Goal: Task Accomplishment & Management: Use online tool/utility

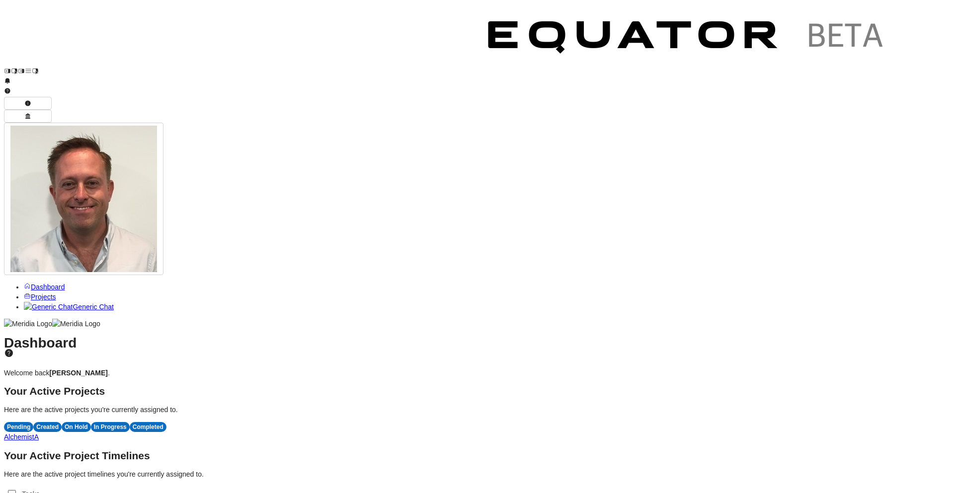
click at [39, 433] on span "A" at bounding box center [36, 437] width 4 height 8
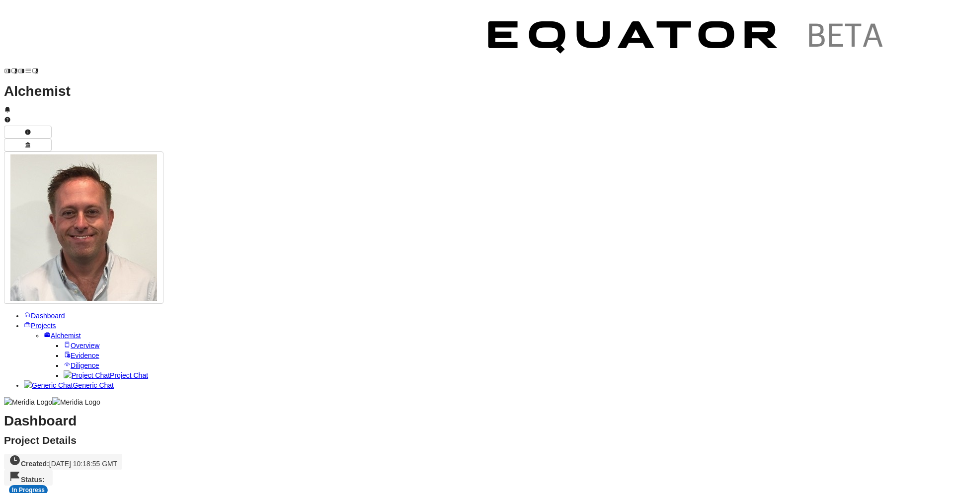
click at [63, 312] on span "Dashboard" at bounding box center [48, 316] width 34 height 8
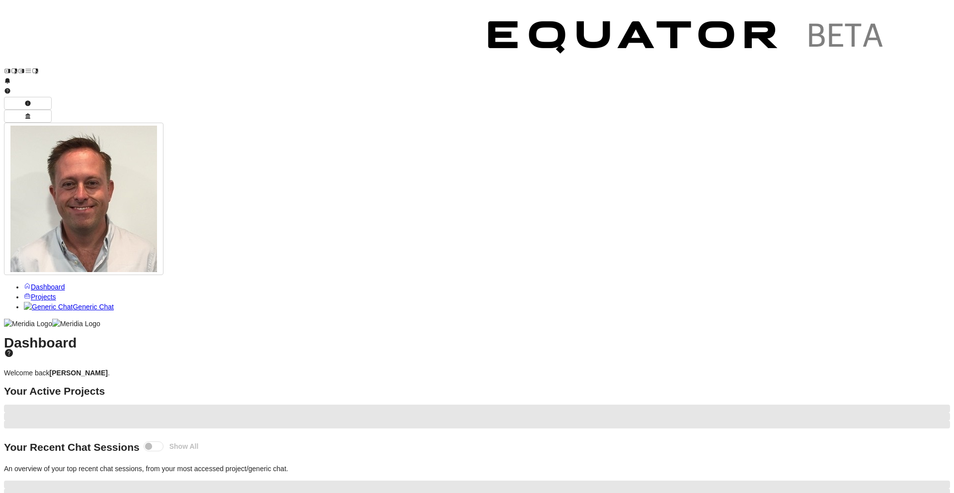
click at [52, 293] on span "Projects" at bounding box center [43, 297] width 25 height 8
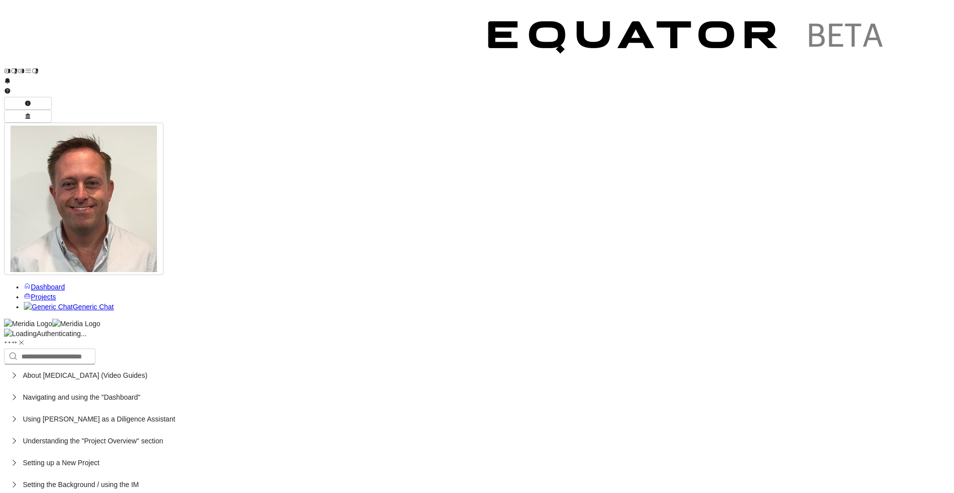
click at [52, 293] on span "Projects" at bounding box center [43, 297] width 25 height 8
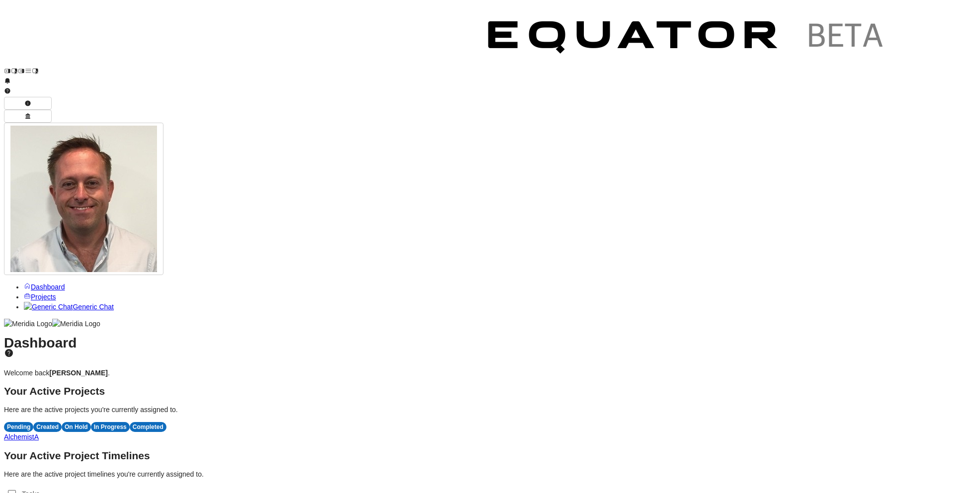
click at [39, 433] on span "A" at bounding box center [36, 437] width 4 height 8
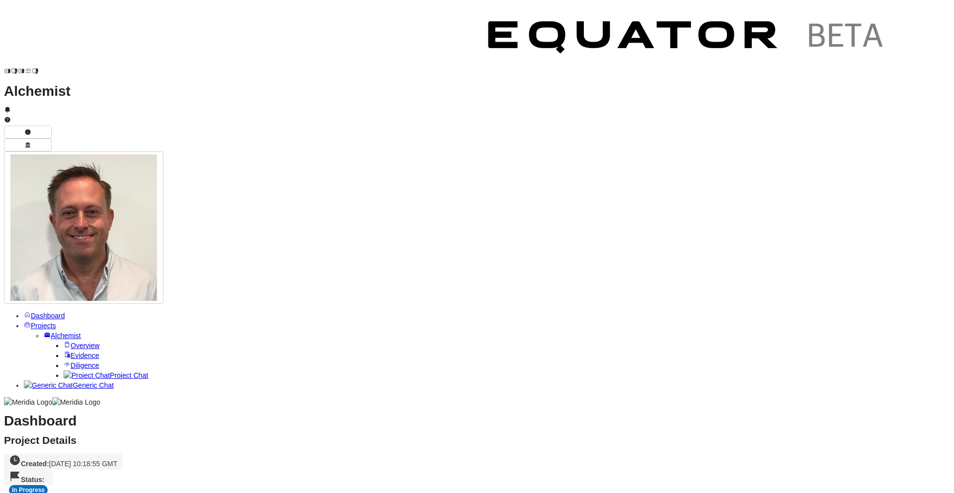
click at [74, 342] on span "Overview" at bounding box center [85, 346] width 29 height 8
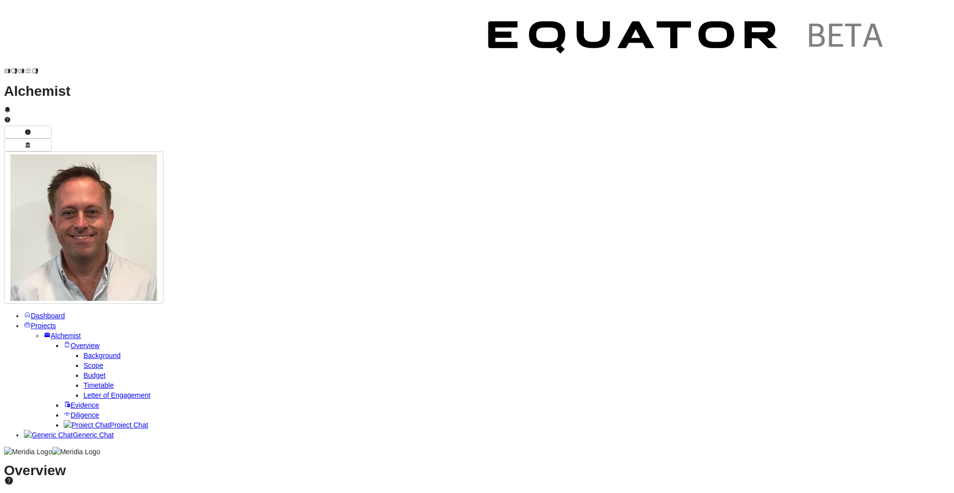
click at [13, 477] on icon at bounding box center [9, 481] width 8 height 8
click at [71, 402] on span "Evidence" at bounding box center [85, 406] width 29 height 8
click at [71, 411] on span "Diligence" at bounding box center [85, 415] width 29 height 8
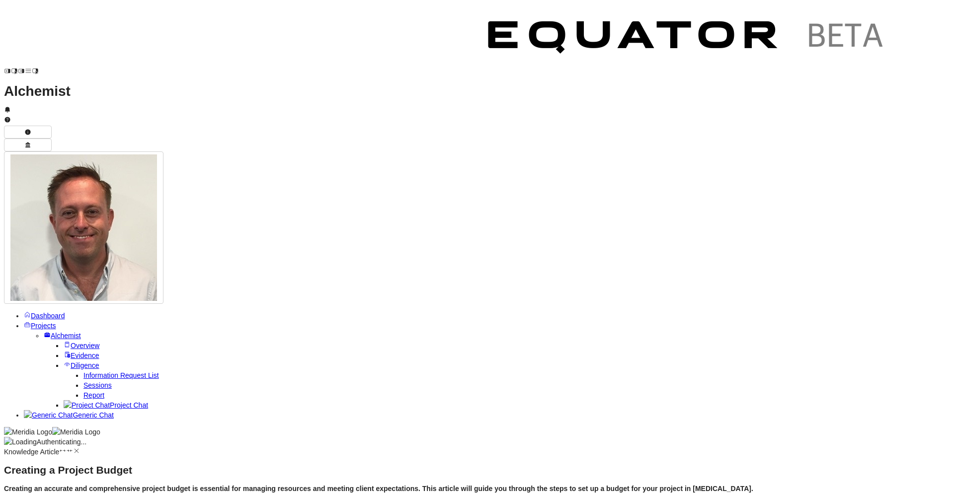
click at [88, 372] on link "Information Request List" at bounding box center [121, 376] width 76 height 8
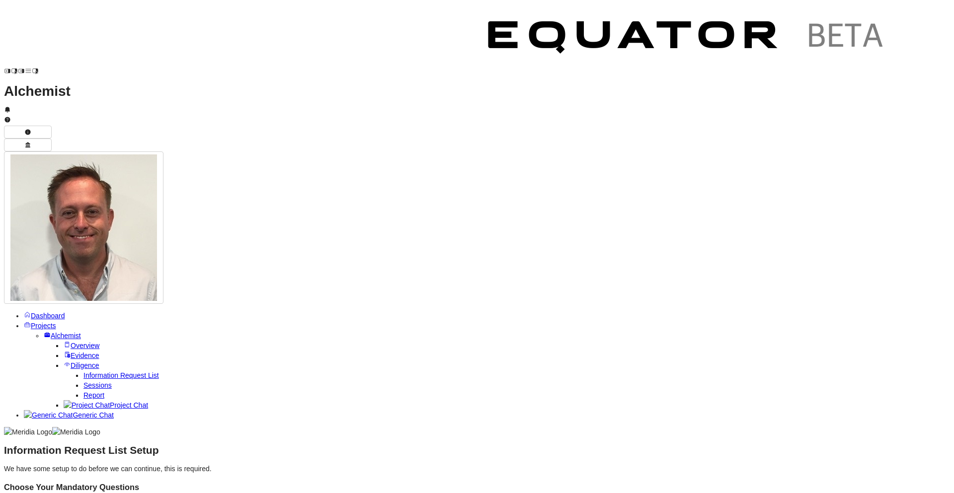
scroll to position [2468, 0]
drag, startPoint x: 260, startPoint y: 124, endPoint x: 620, endPoint y: 355, distance: 427.3
copy div "Reference Scope Category Type Question DQ1.1 Technology IRF Please provide an o…"
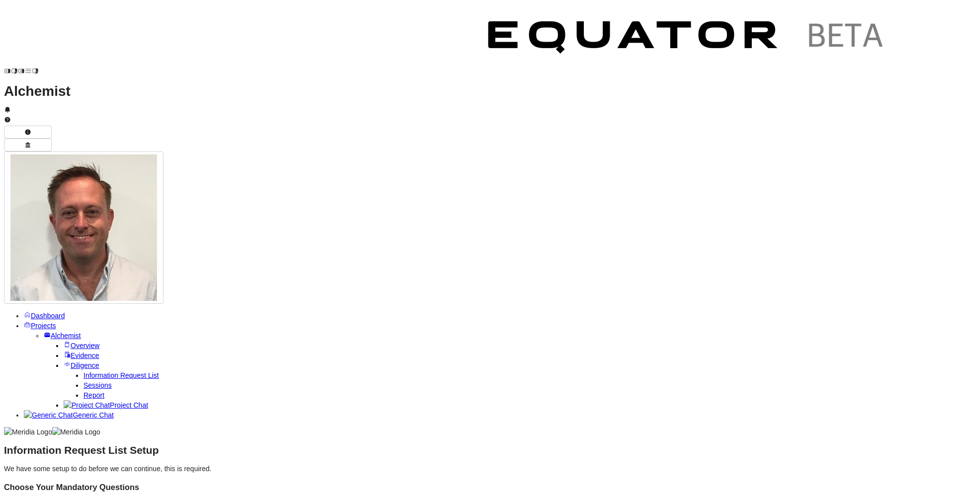
scroll to position [152, 0]
click at [103, 311] on ul "Dashboard Projects Alchemist Overview Background Scope Budget Timetable Letter …" at bounding box center [477, 365] width 946 height 109
click at [114, 311] on ul "Dashboard Projects Alchemist Overview Background Scope Budget Timetable Letter …" at bounding box center [477, 365] width 946 height 109
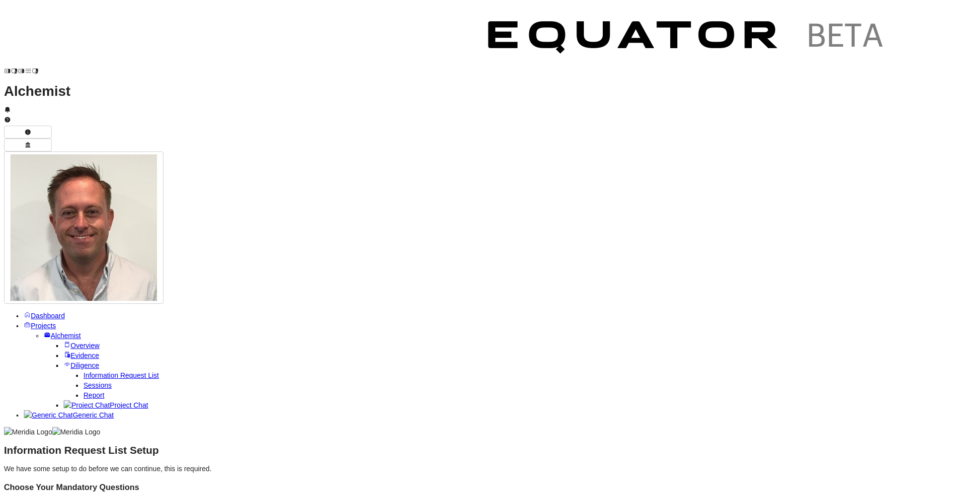
scroll to position [1989, 0]
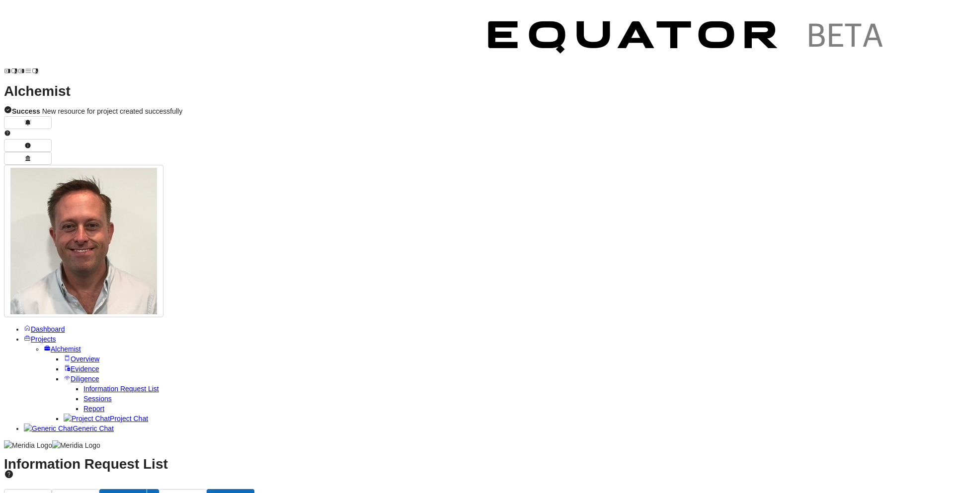
drag, startPoint x: 691, startPoint y: 119, endPoint x: 435, endPoint y: 162, distance: 259.5
drag, startPoint x: 464, startPoint y: 125, endPoint x: 203, endPoint y: 122, distance: 260.9
copy label "Enrich information using evidence and files from the dataroom / Sharepoint site."
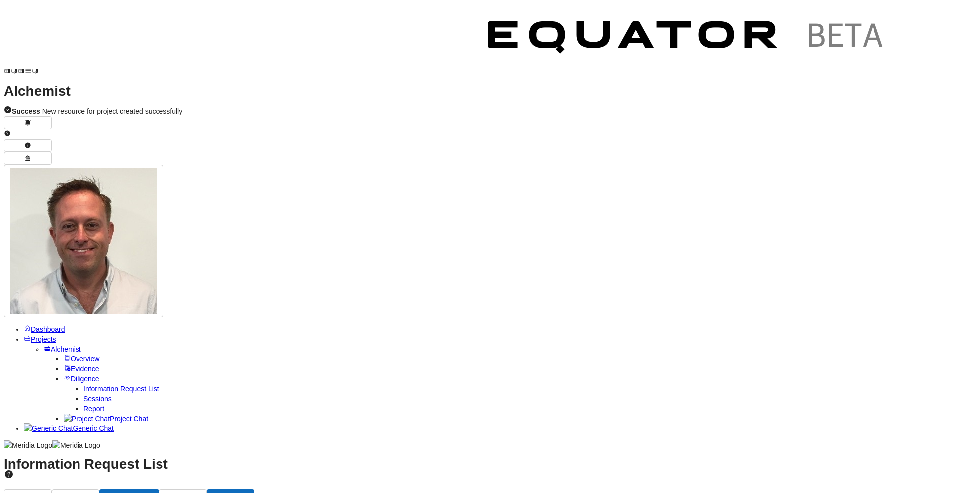
click at [254, 489] on button "Save" at bounding box center [231, 497] width 48 height 16
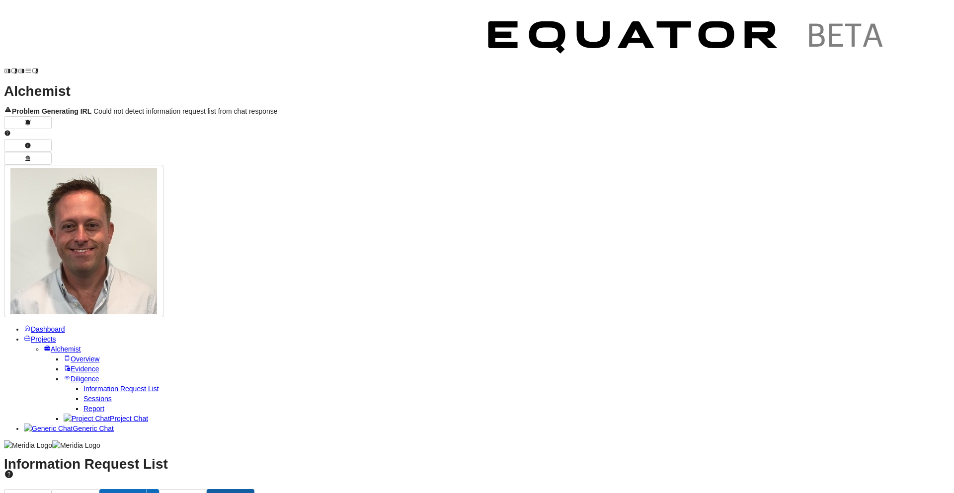
click at [254, 489] on button "Save" at bounding box center [231, 497] width 48 height 16
click at [156, 493] on icon "button" at bounding box center [153, 497] width 6 height 6
drag, startPoint x: 700, startPoint y: 39, endPoint x: 694, endPoint y: 46, distance: 9.2
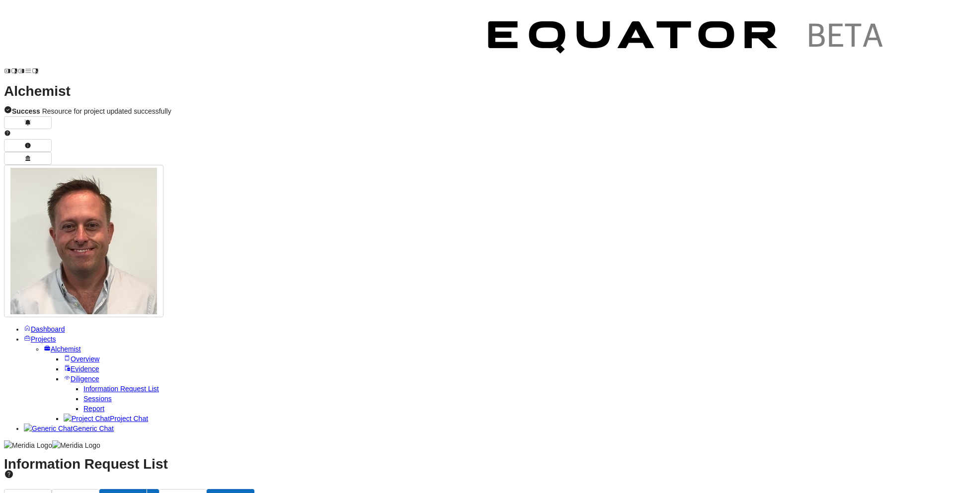
click at [694, 489] on div "Publish Preview Edit Cancel Save" at bounding box center [477, 497] width 946 height 16
click at [655, 489] on div "Publish Preview Edit Cancel Save" at bounding box center [477, 497] width 946 height 16
click at [52, 489] on button "Publish" at bounding box center [28, 497] width 48 height 16
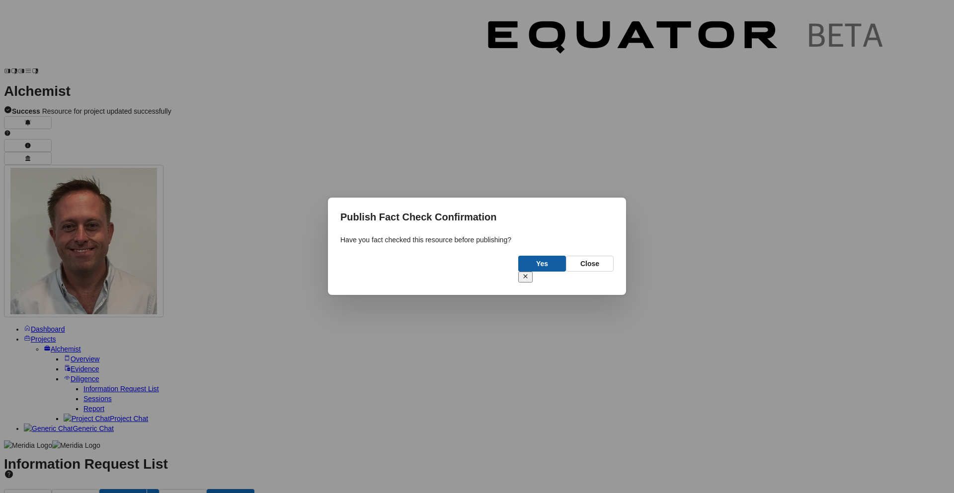
click at [536, 272] on button "Yes" at bounding box center [542, 264] width 48 height 16
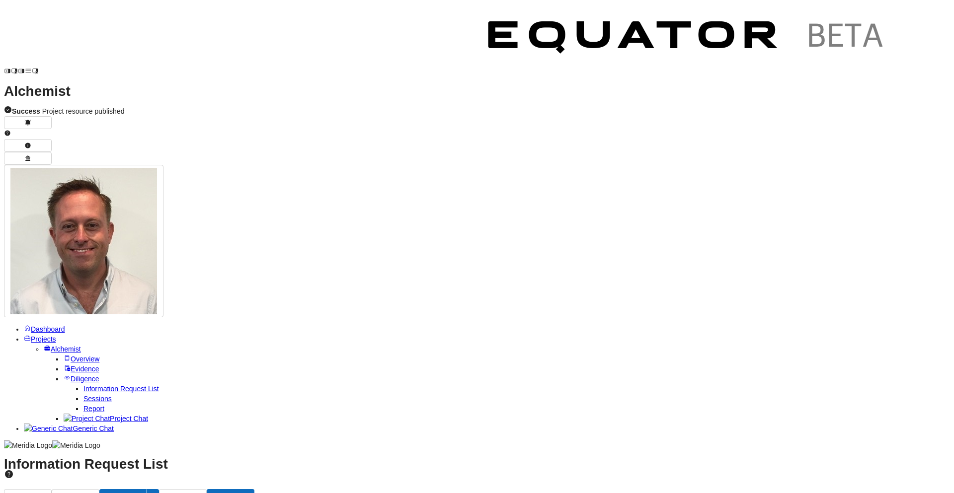
click at [83, 395] on span "Sessions" at bounding box center [97, 399] width 28 height 8
click at [13, 470] on icon at bounding box center [9, 474] width 8 height 8
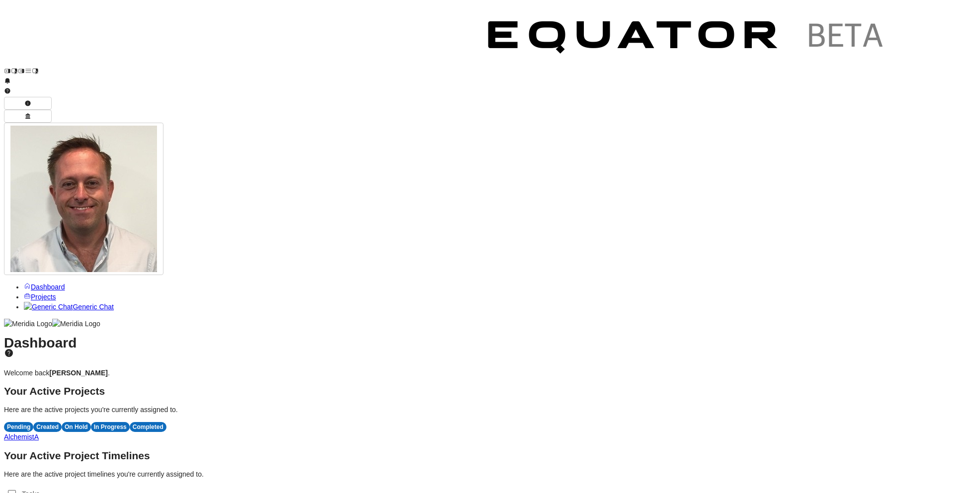
click at [39, 433] on span "A" at bounding box center [36, 437] width 4 height 8
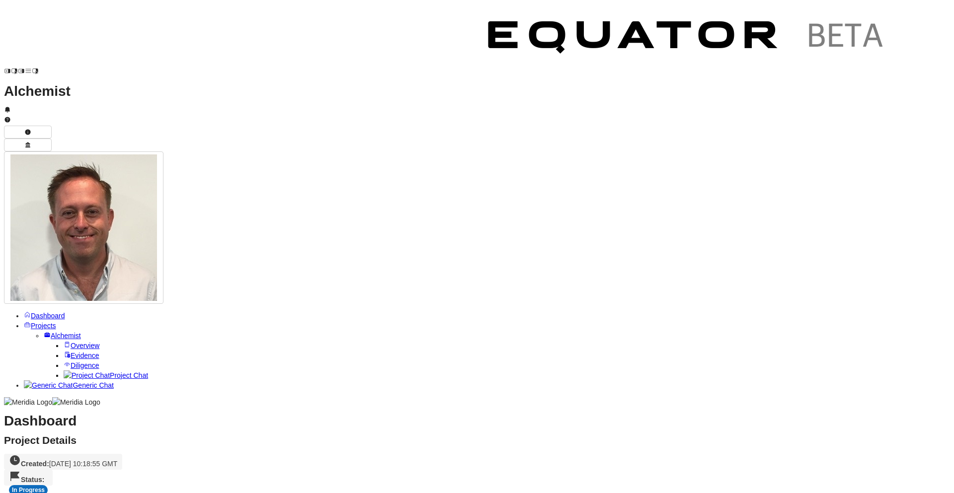
click at [71, 362] on span "Diligence" at bounding box center [85, 366] width 29 height 8
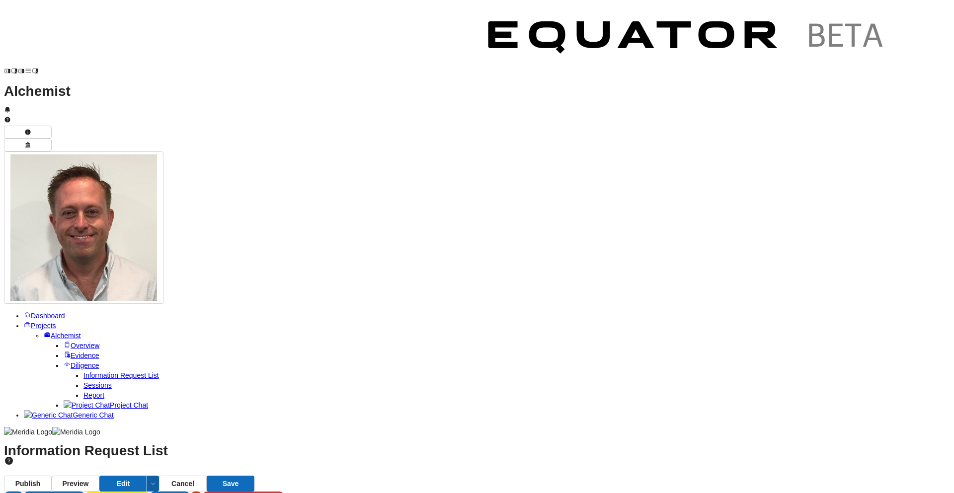
click at [156, 481] on icon "button" at bounding box center [153, 484] width 6 height 6
click at [64, 362] on link "Diligence" at bounding box center [82, 366] width 36 height 8
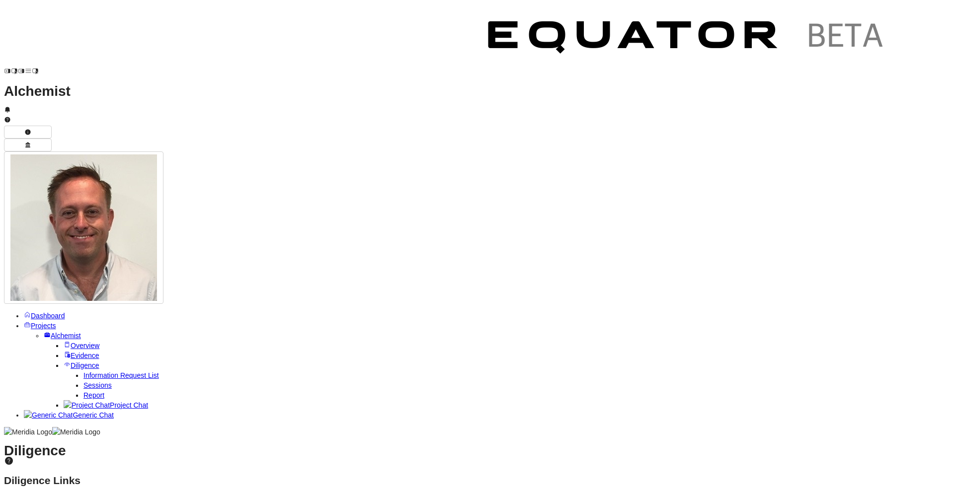
click at [31, 129] on icon "button" at bounding box center [27, 132] width 7 height 7
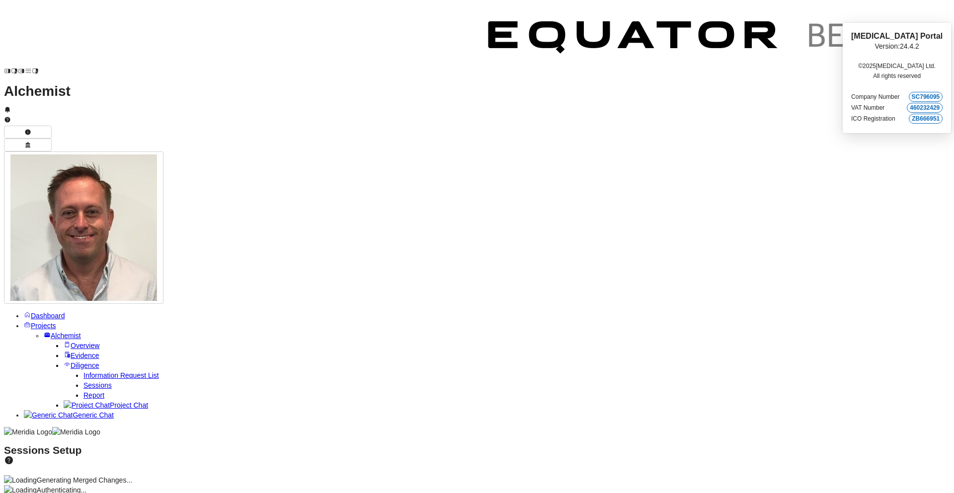
click at [10, 117] on icon at bounding box center [6, 119] width 5 height 5
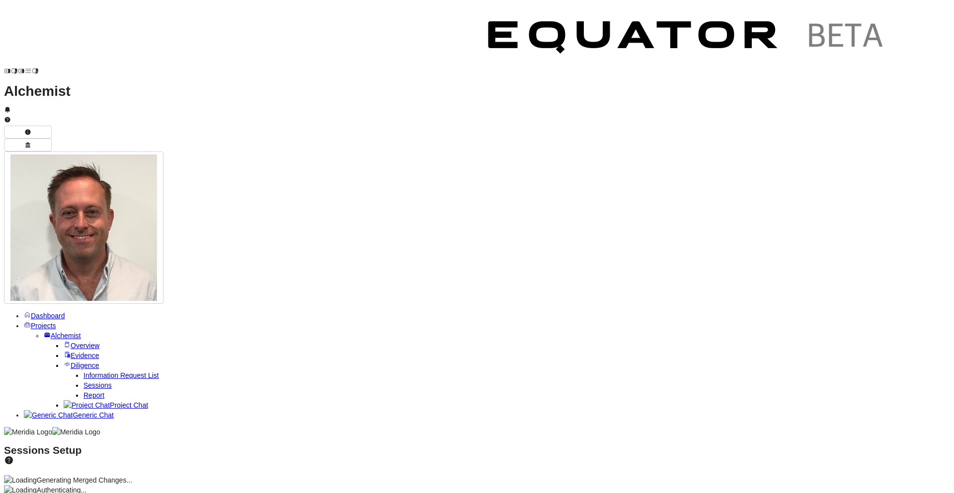
scroll to position [56, 0]
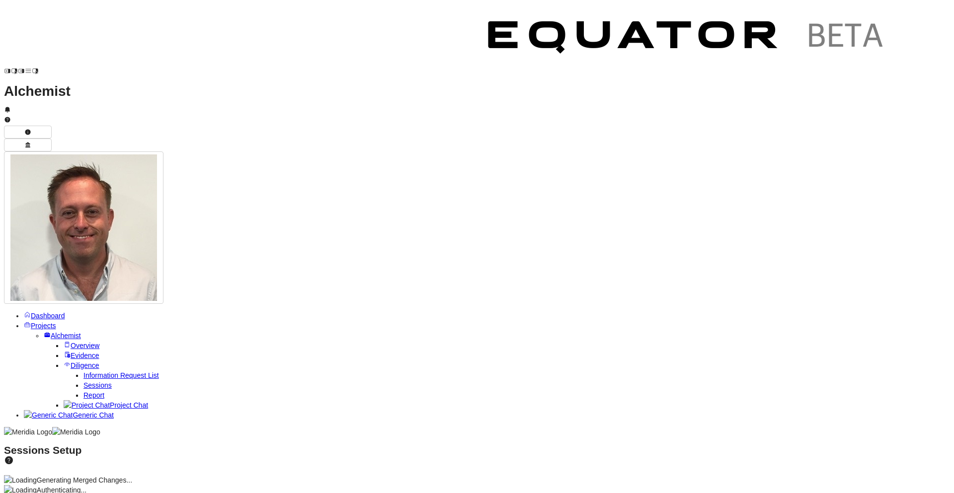
scroll to position [1105, 0]
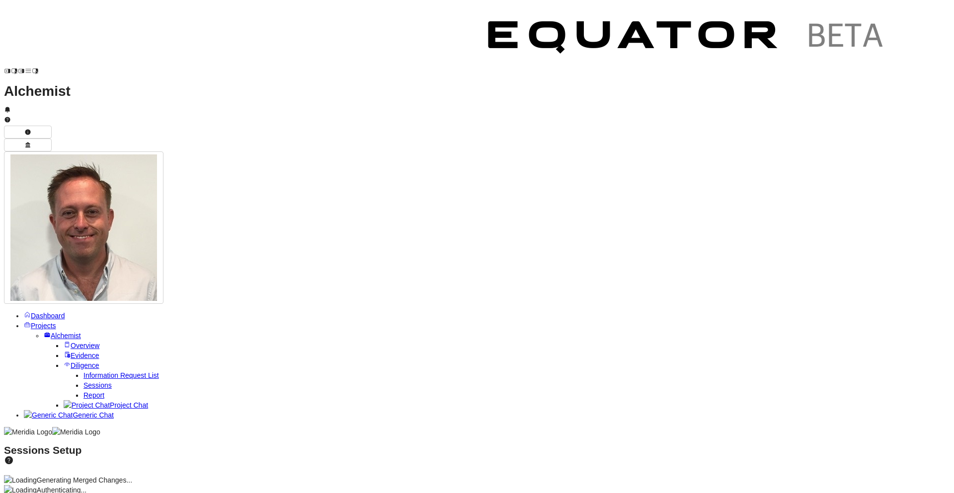
drag, startPoint x: 795, startPoint y: 471, endPoint x: 793, endPoint y: 334, distance: 137.2
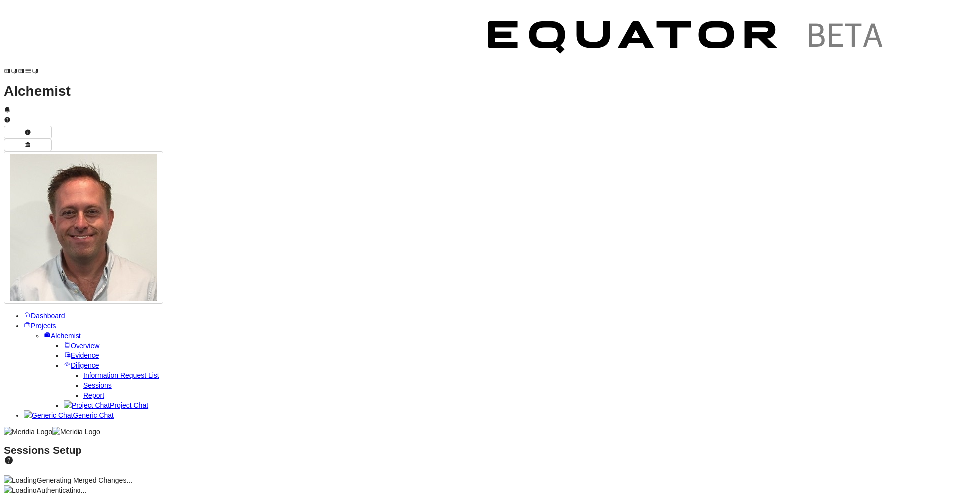
copy div "About Meridia Platform Technology Platform Cyber and Data Security Navigating a…"
click at [346, 446] on div "Sessions Setup" at bounding box center [477, 456] width 946 height 21
click at [77, 493] on icon at bounding box center [73, 499] width 7 height 7
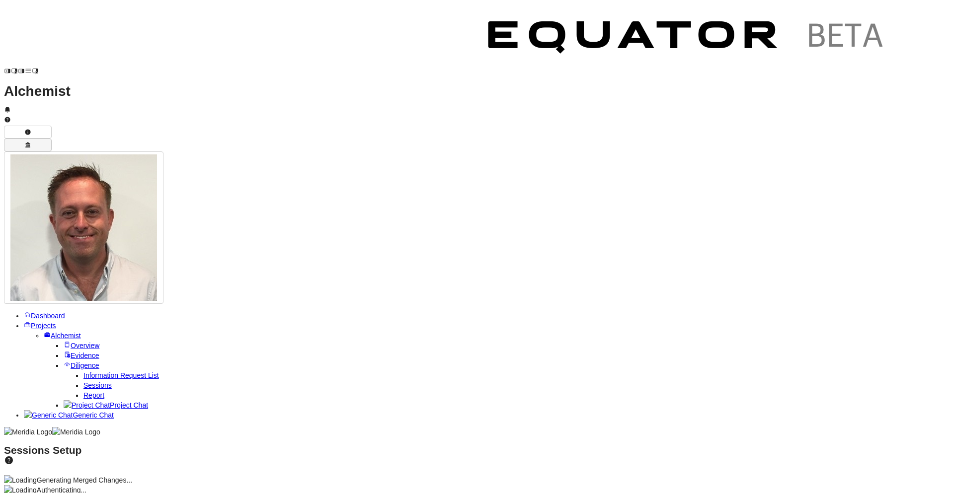
click at [31, 142] on icon "button" at bounding box center [27, 145] width 7 height 7
click at [83, 382] on span at bounding box center [83, 386] width 0 height 8
click at [13, 457] on icon at bounding box center [9, 461] width 8 height 8
click at [83, 382] on span "Sessions" at bounding box center [97, 386] width 28 height 8
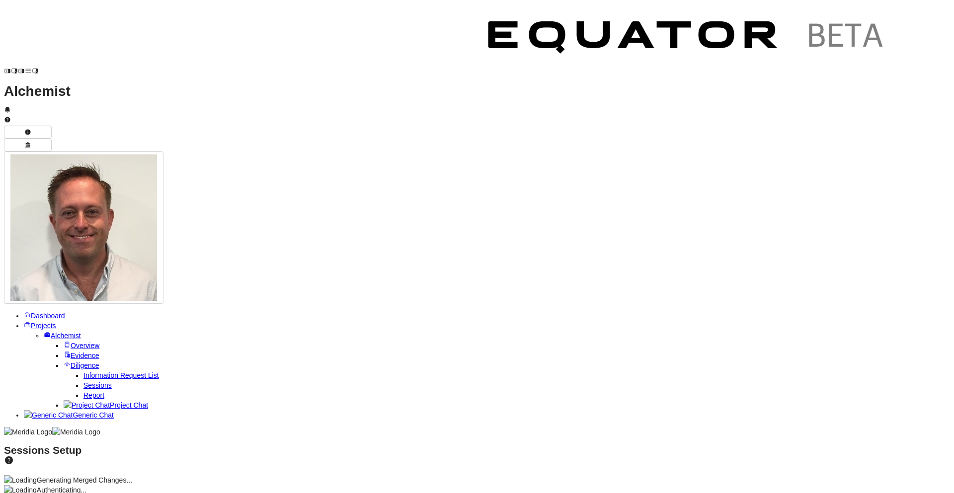
click at [83, 382] on span "Sessions" at bounding box center [97, 386] width 28 height 8
click at [80, 402] on link "Project Chat" at bounding box center [106, 406] width 84 height 8
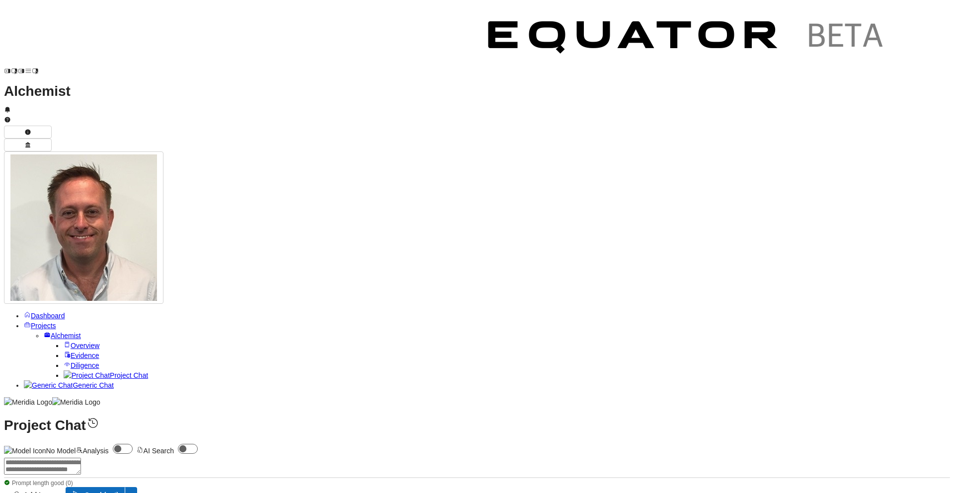
click at [46, 446] on img "No Model" at bounding box center [25, 451] width 42 height 10
click at [81, 458] on textarea at bounding box center [42, 466] width 77 height 17
paste textarea "**********"
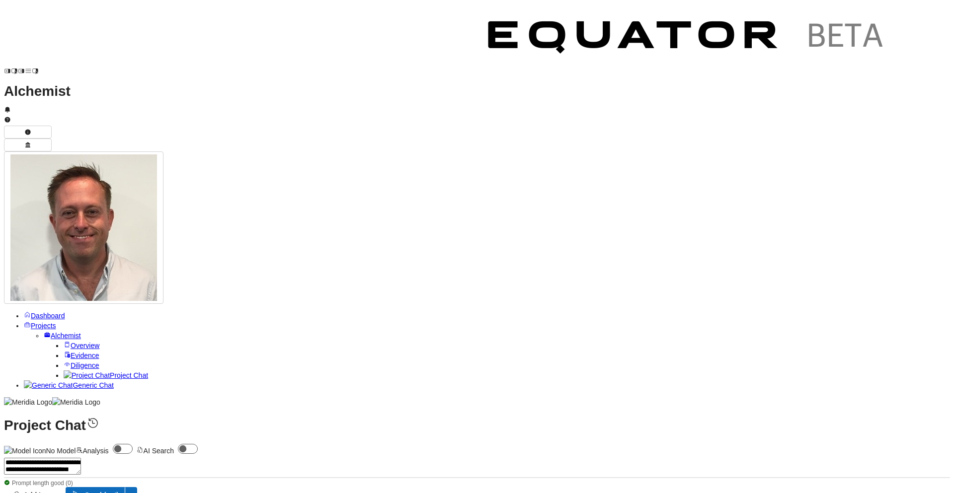
type textarea "**********"
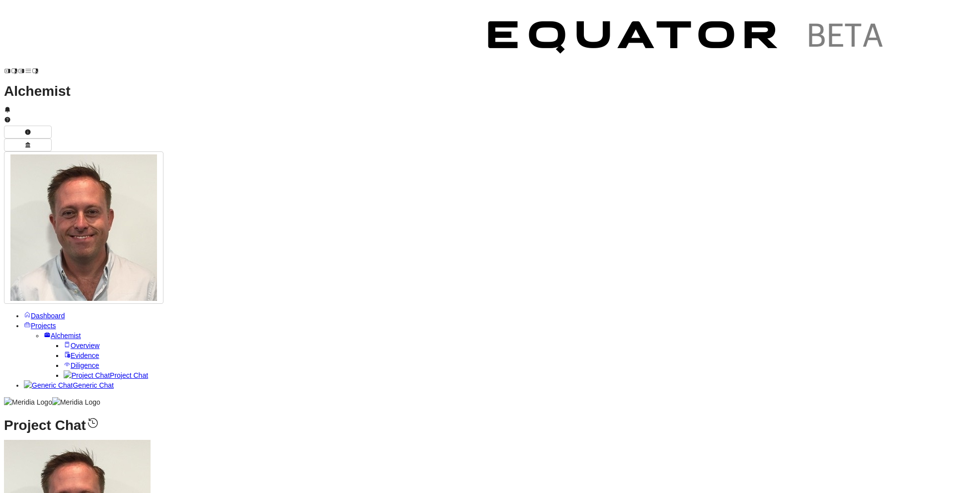
copy div "Summarise Board presentation_Product Strategy_March 2025.pdf"
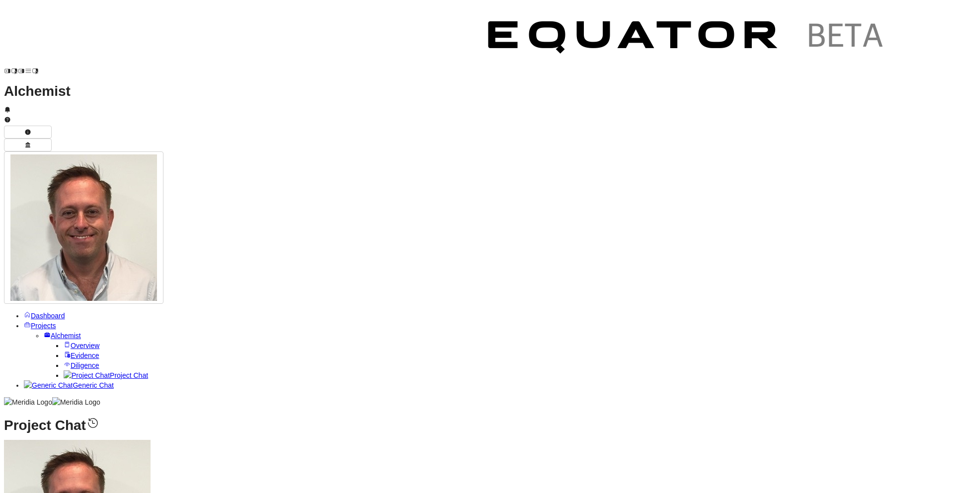
paste textarea "**********"
type textarea "**********"
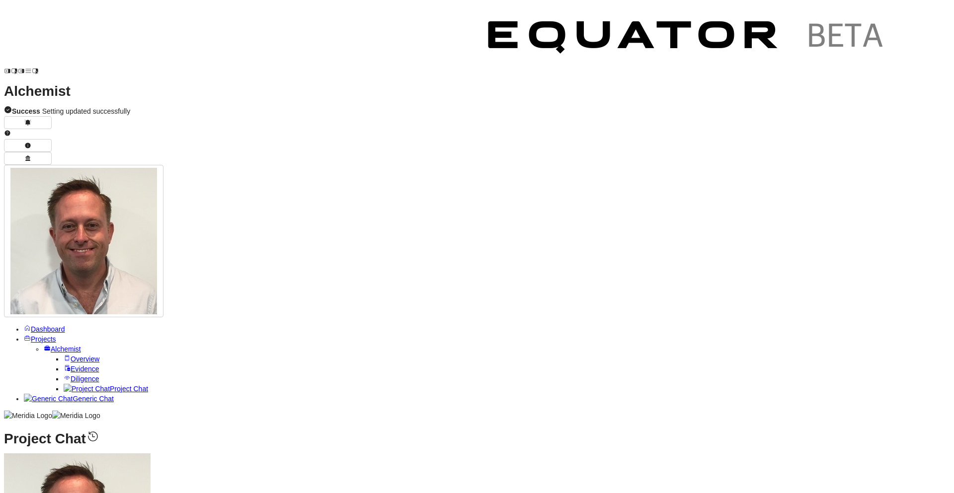
scroll to position [-500, 0]
